Goal: Check status: Check status

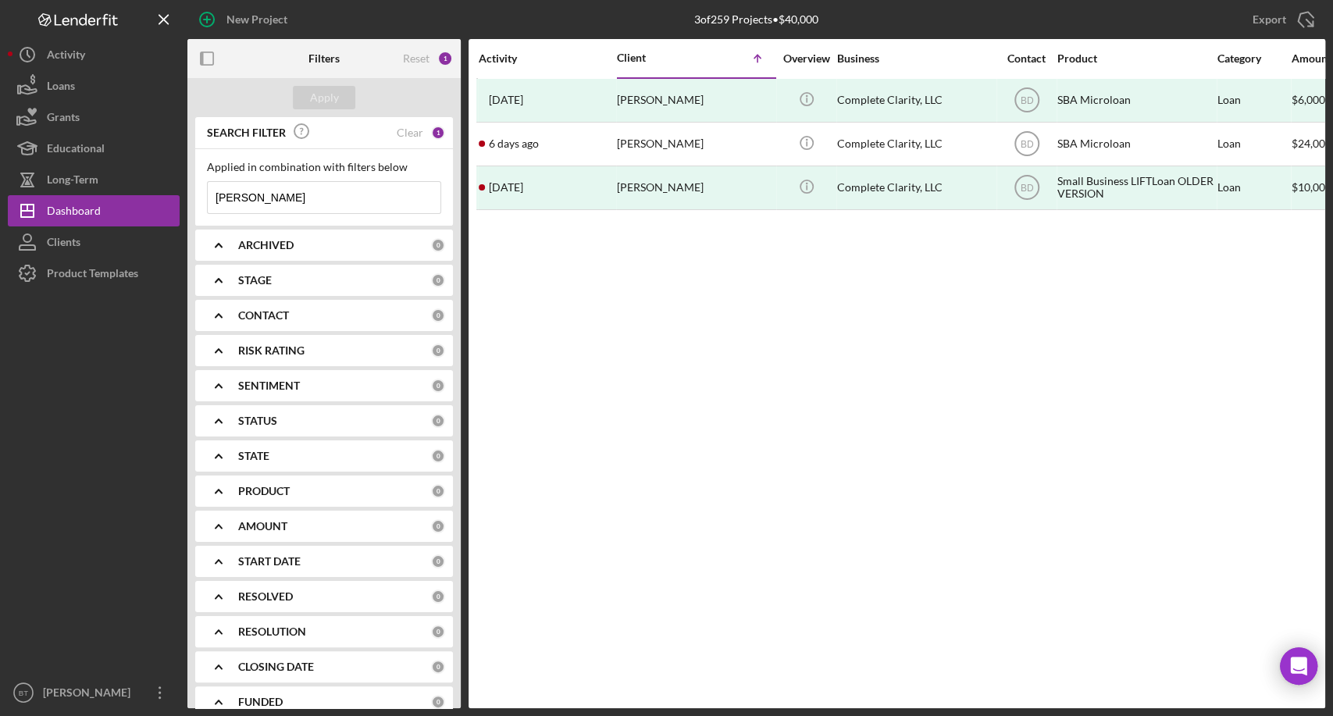
click at [250, 204] on input "[PERSON_NAME]" at bounding box center [324, 197] width 233 height 31
type input "[PERSON_NAME]"
click at [412, 128] on div "Clear" at bounding box center [410, 133] width 27 height 12
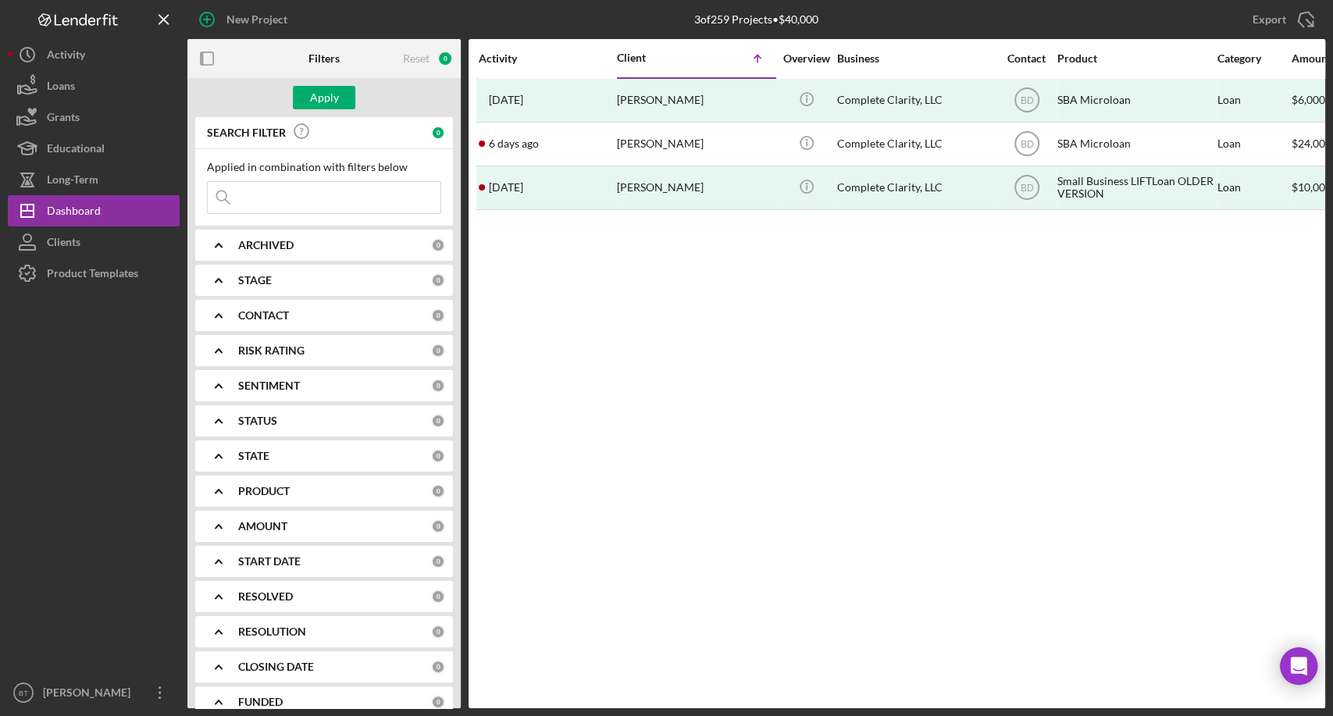
click at [251, 199] on input at bounding box center [324, 197] width 233 height 31
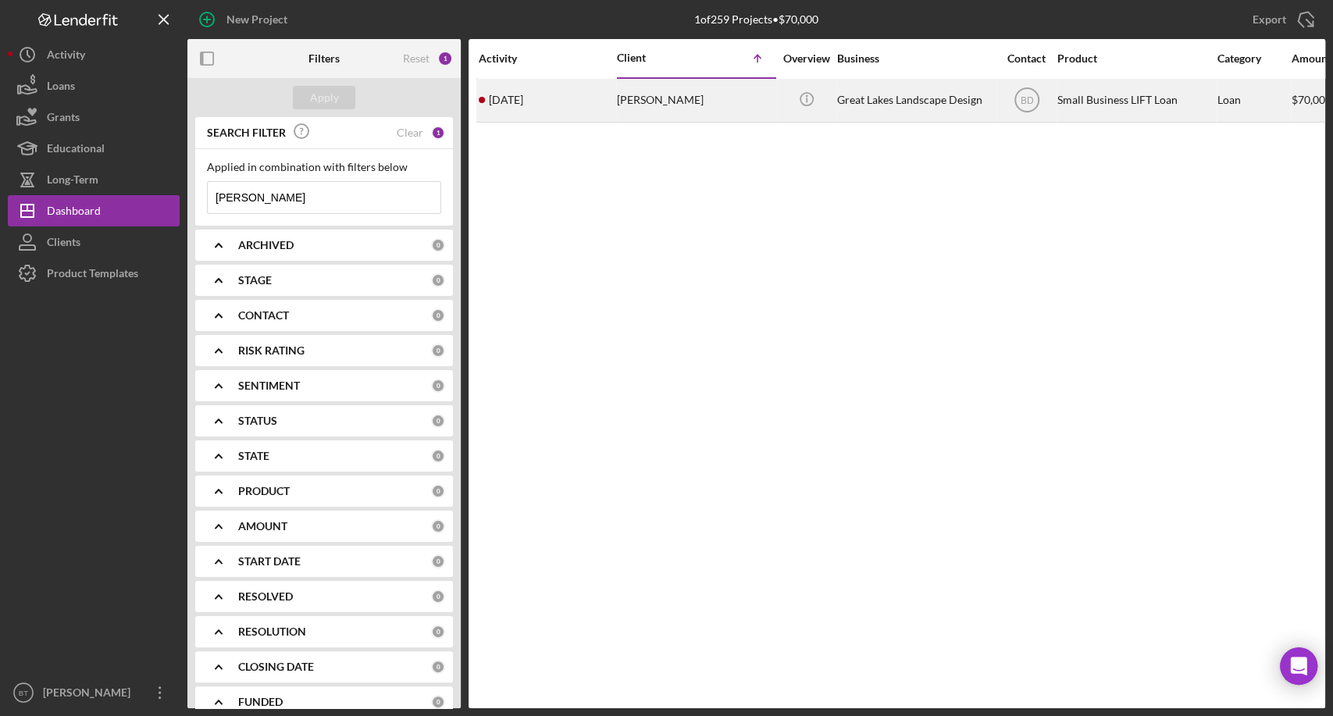
type input "[PERSON_NAME]"
click at [639, 95] on div "[PERSON_NAME]" at bounding box center [695, 100] width 156 height 41
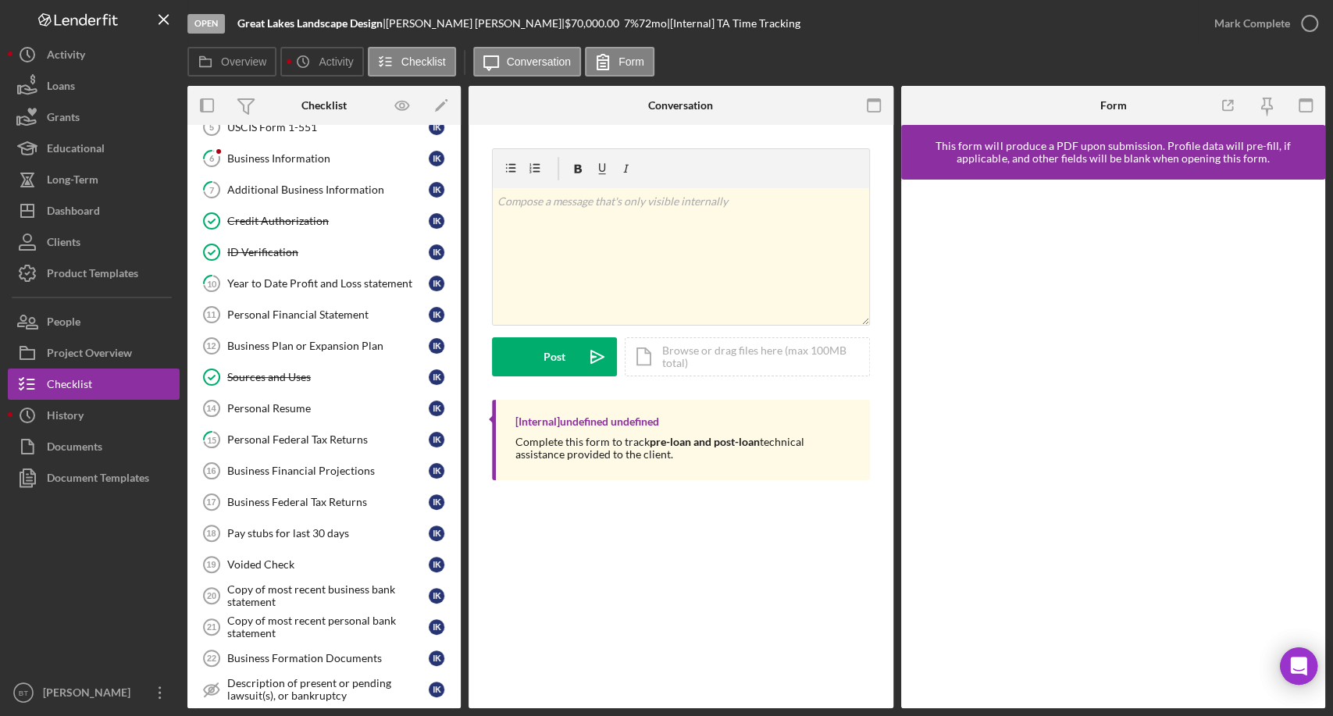
scroll to position [243, 0]
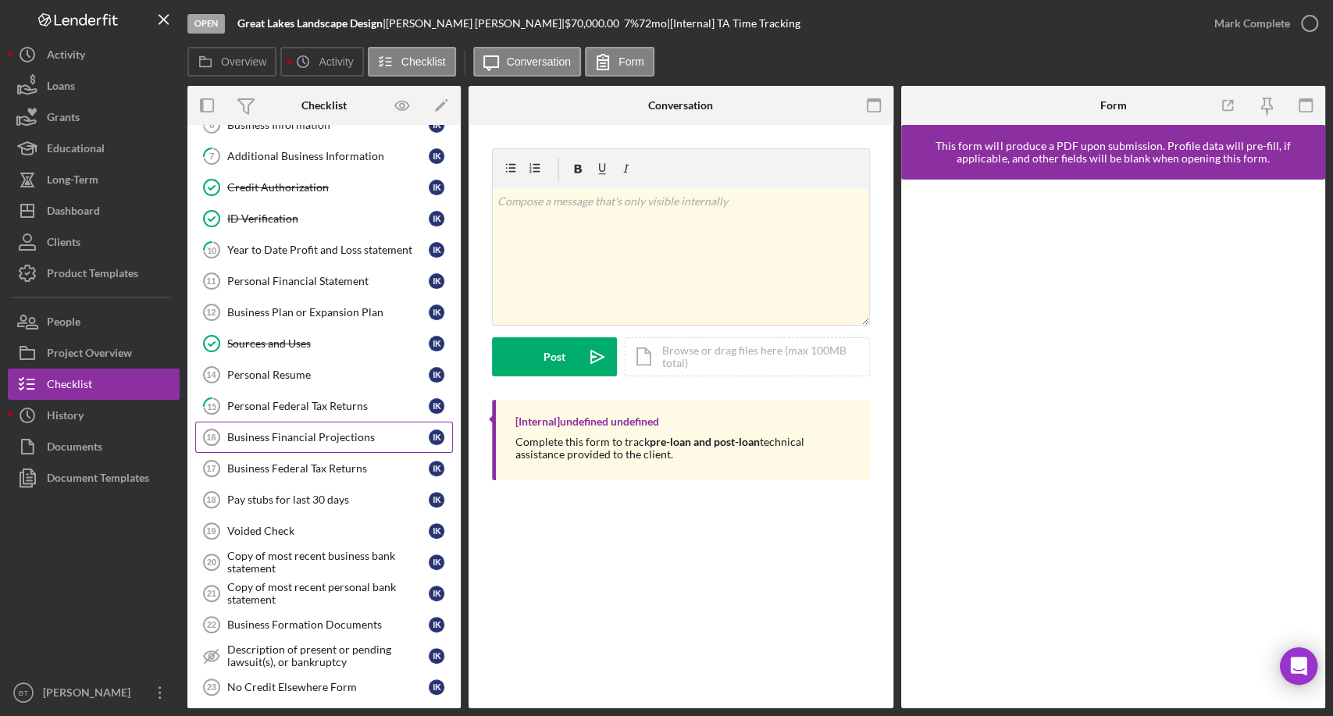
click at [311, 441] on link "Business Financial Projections 16 Business Financial Projections I K" at bounding box center [324, 437] width 258 height 31
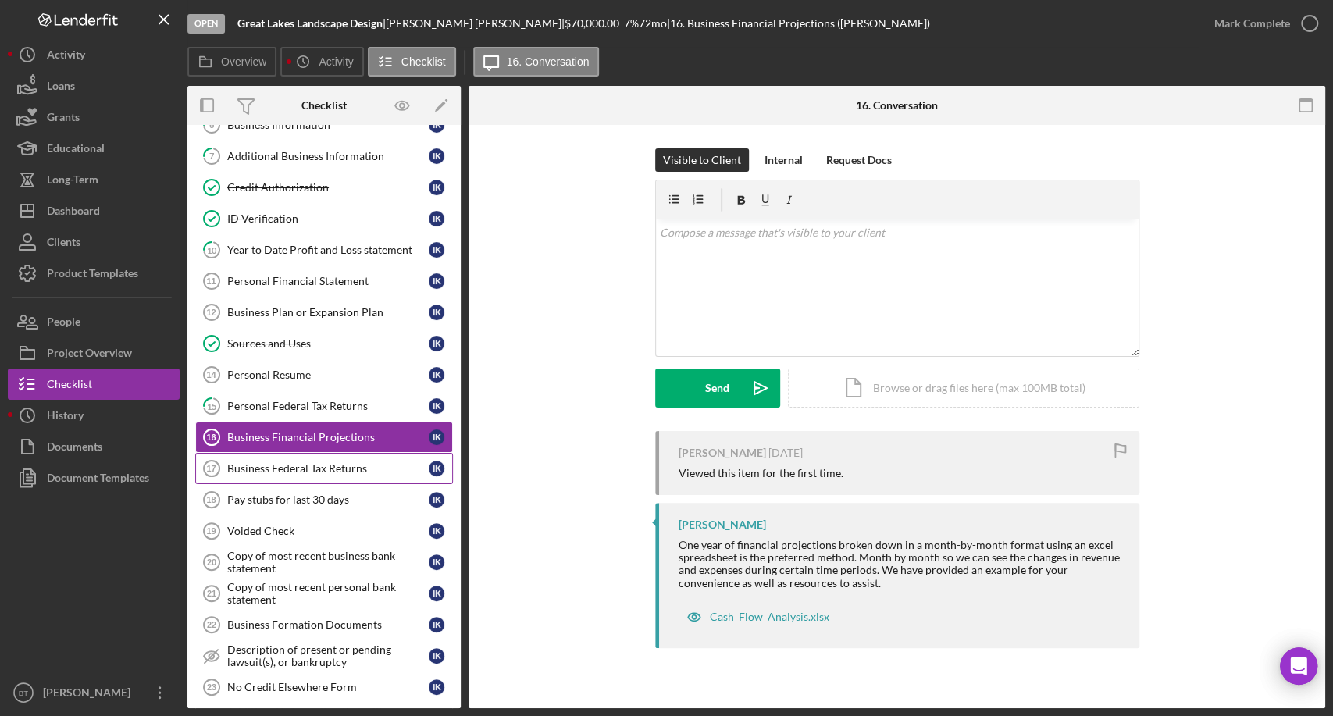
click at [344, 462] on div "Business Federal Tax Returns" at bounding box center [327, 468] width 201 height 12
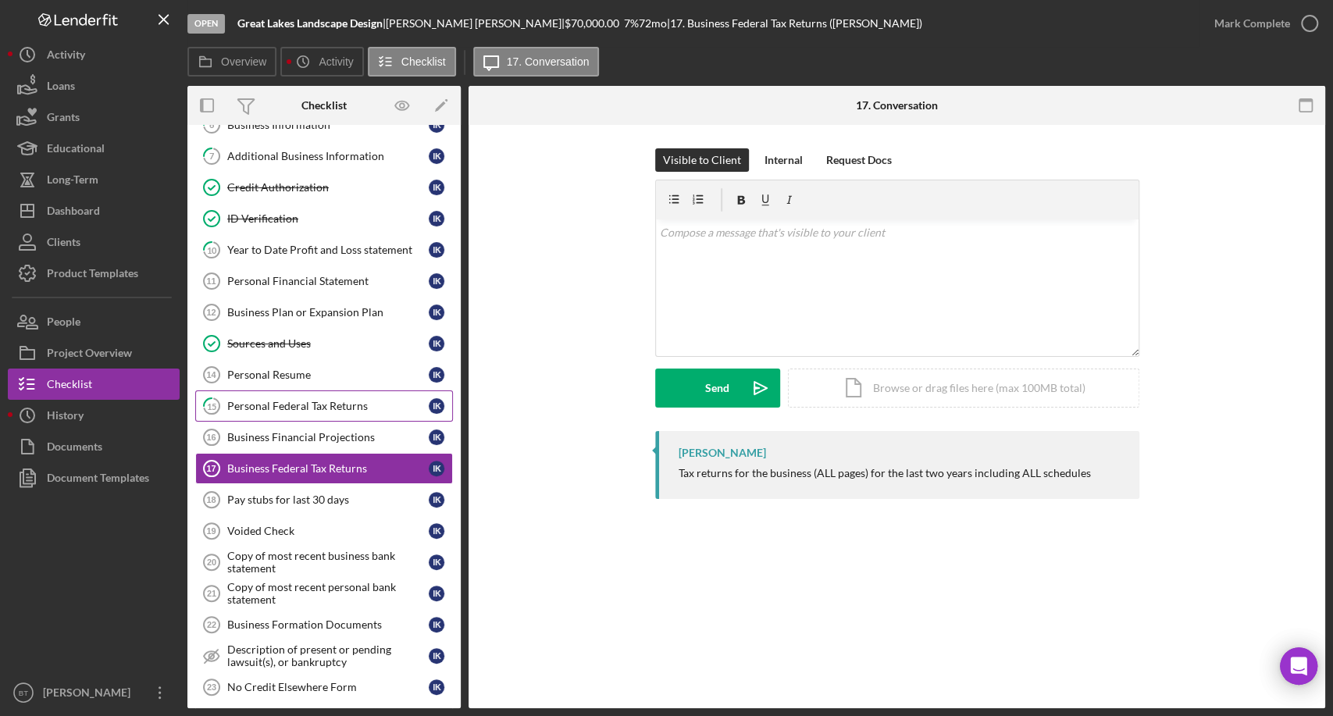
click at [323, 402] on div "Personal Federal Tax Returns" at bounding box center [327, 406] width 201 height 12
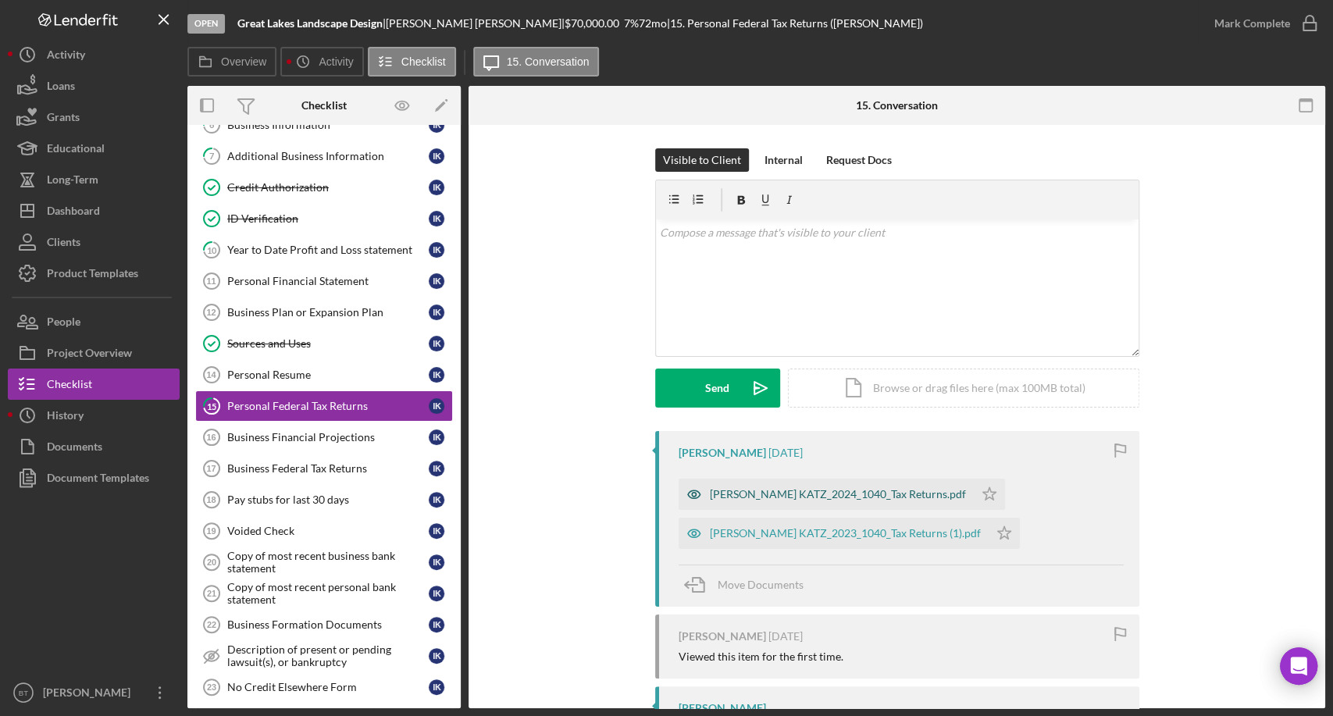
click at [767, 495] on div "[PERSON_NAME] KATZ_2024_1040_Tax Returns.pdf" at bounding box center [838, 494] width 256 height 12
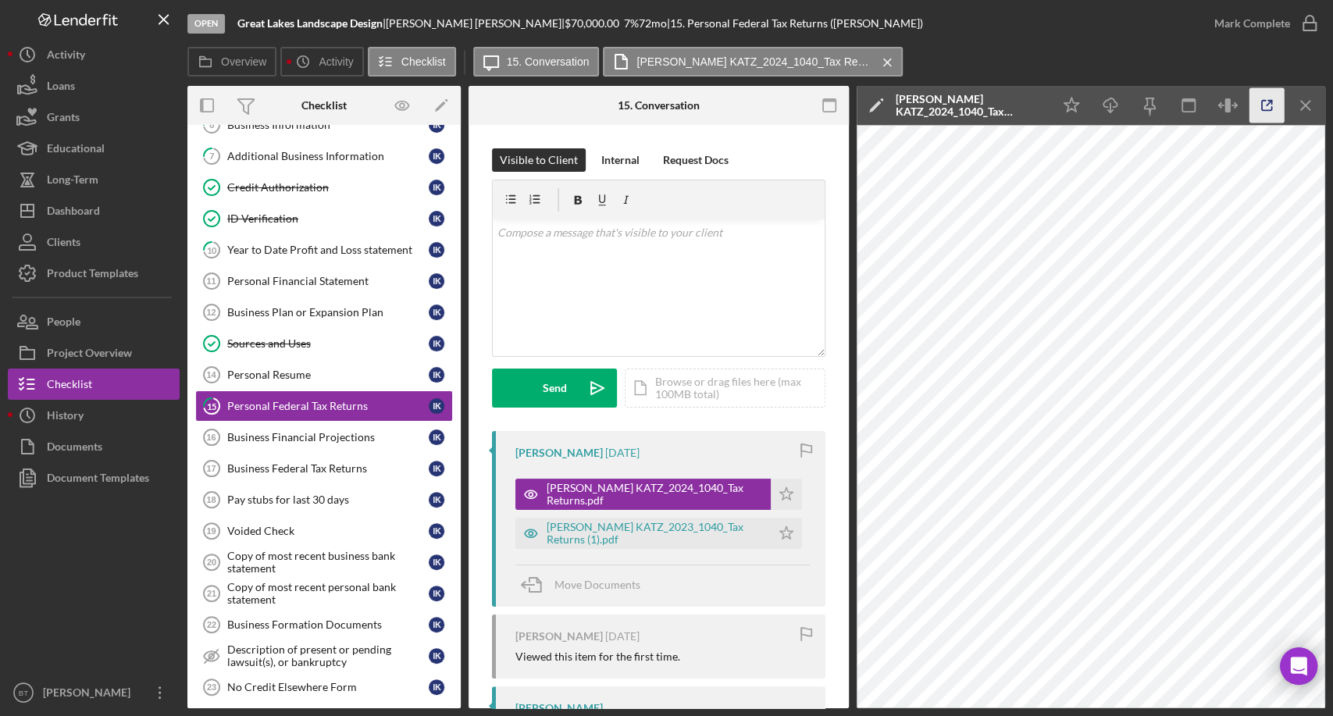
click at [1264, 105] on icon "button" at bounding box center [1267, 105] width 35 height 35
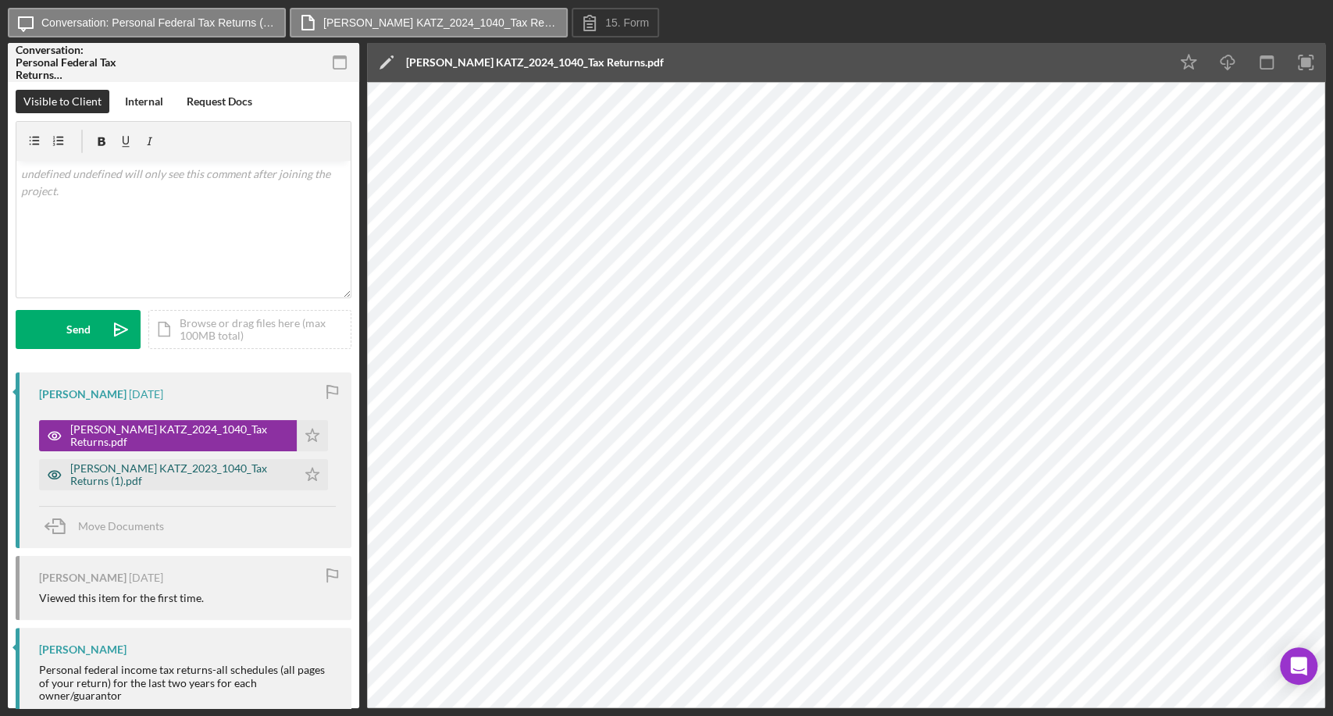
click at [230, 473] on div "[PERSON_NAME] KATZ_2023_1040_Tax Returns (1).pdf" at bounding box center [179, 474] width 219 height 25
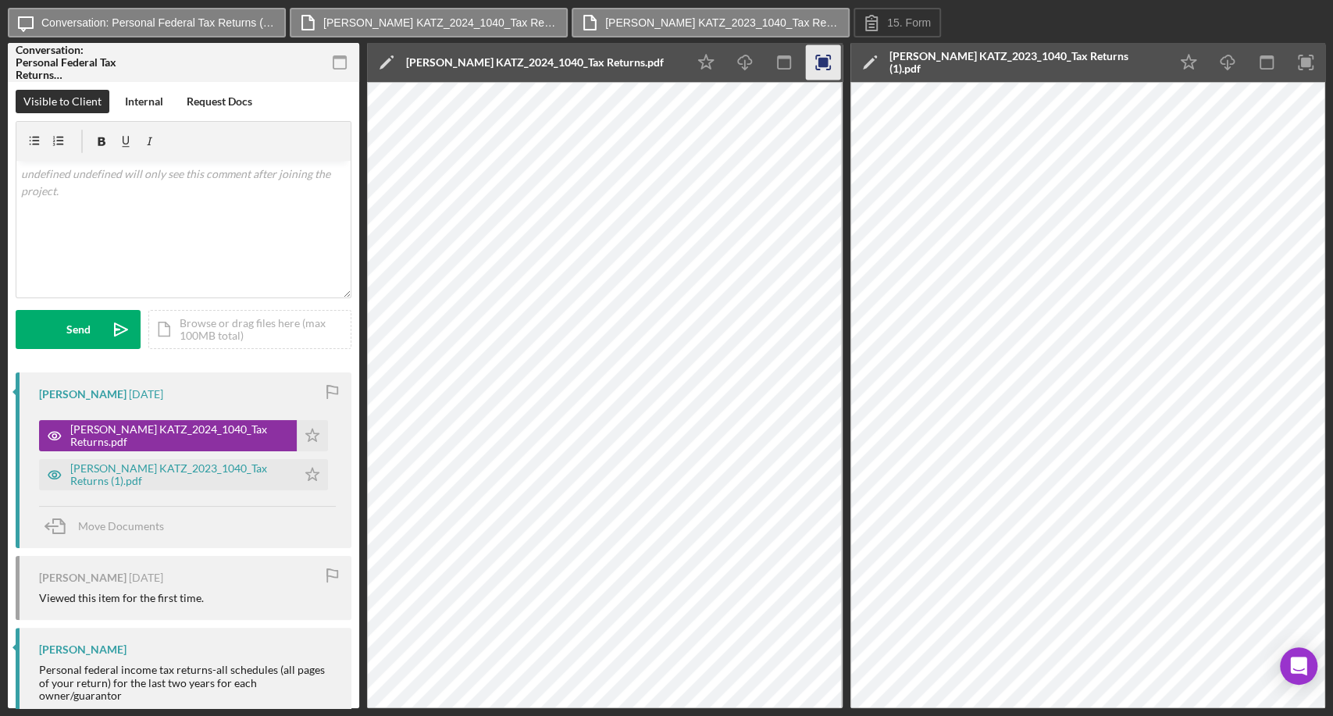
click at [808, 52] on icon "button" at bounding box center [822, 62] width 35 height 35
